Goal: Find contact information: Find contact information

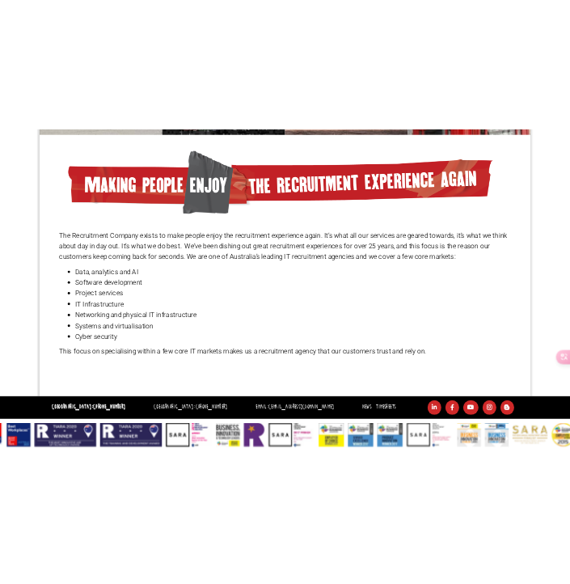
scroll to position [1135, 0]
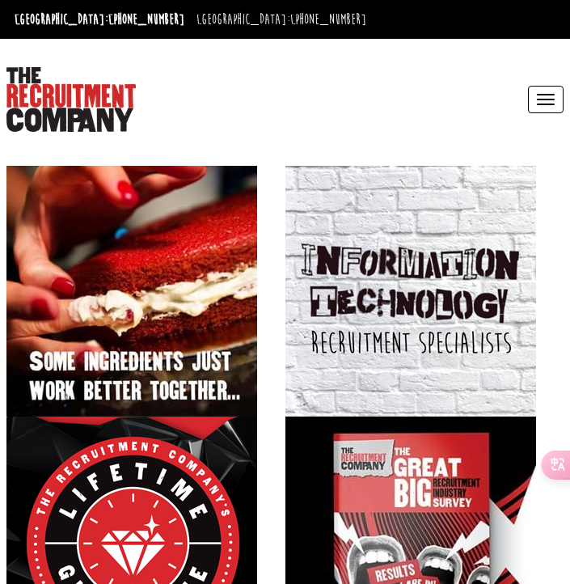
click at [543, 98] on button "Toggle navigation" at bounding box center [546, 99] width 36 height 27
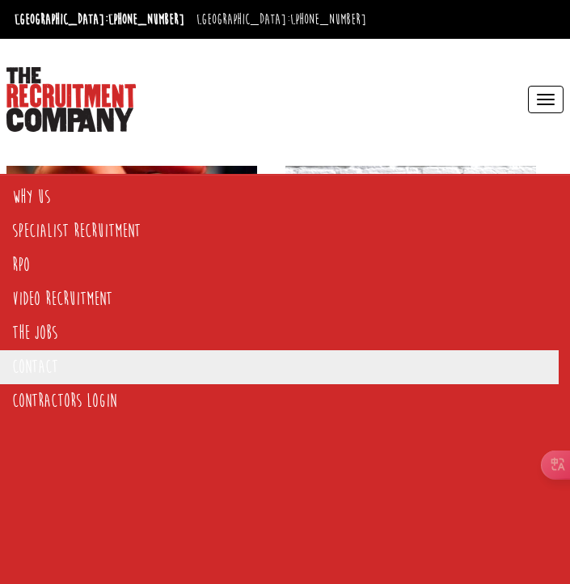
click at [51, 375] on link "Contact" at bounding box center [279, 367] width 559 height 34
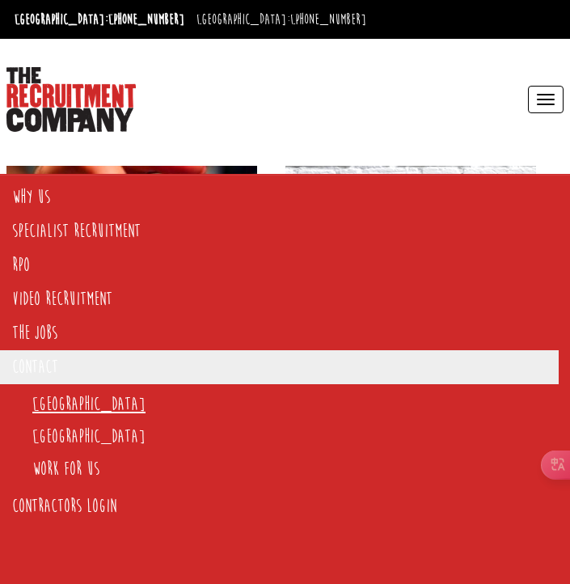
click at [63, 408] on link "[GEOGRAPHIC_DATA]" at bounding box center [88, 404] width 113 height 22
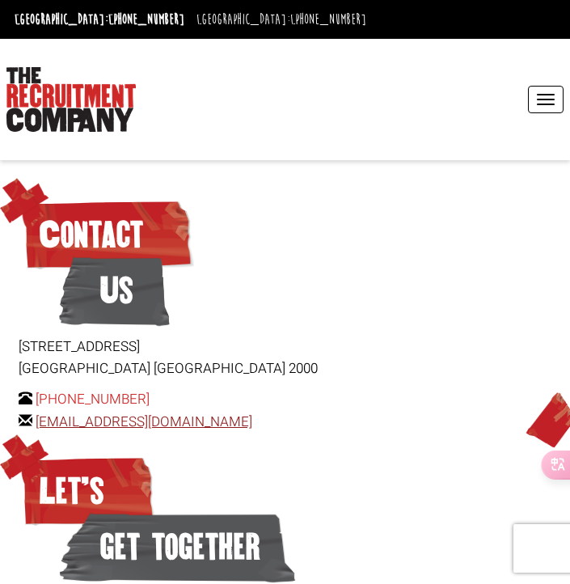
drag, startPoint x: 277, startPoint y: 418, endPoint x: 38, endPoint y: 423, distance: 239.3
click at [38, 423] on p "+61 2 8346 6700 hello@therecruitmentcompany.com" at bounding box center [285, 410] width 533 height 44
copy p "[EMAIL_ADDRESS][DOMAIN_NAME]"
